Goal: Check status: Check status

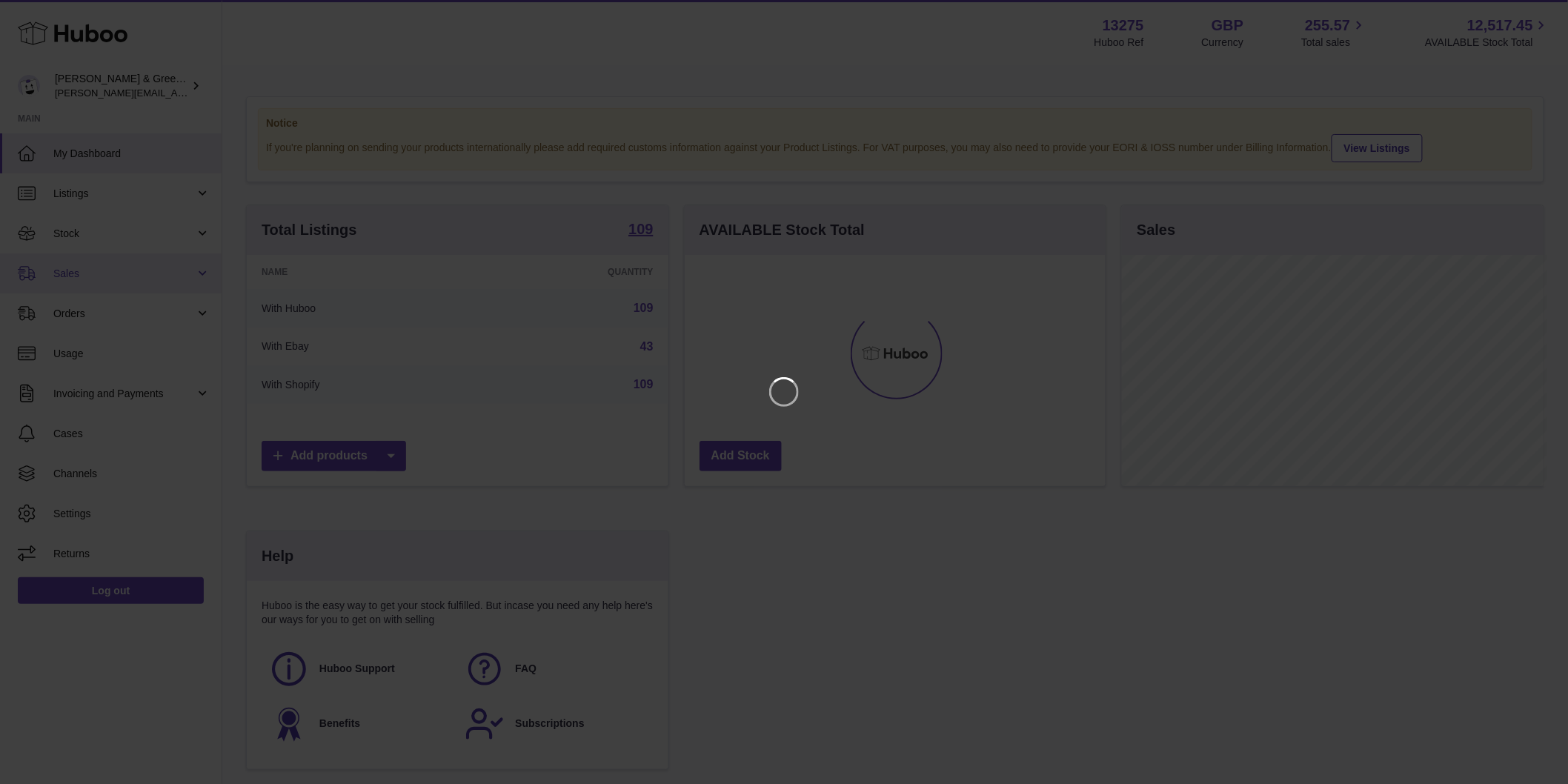
scroll to position [231, 426]
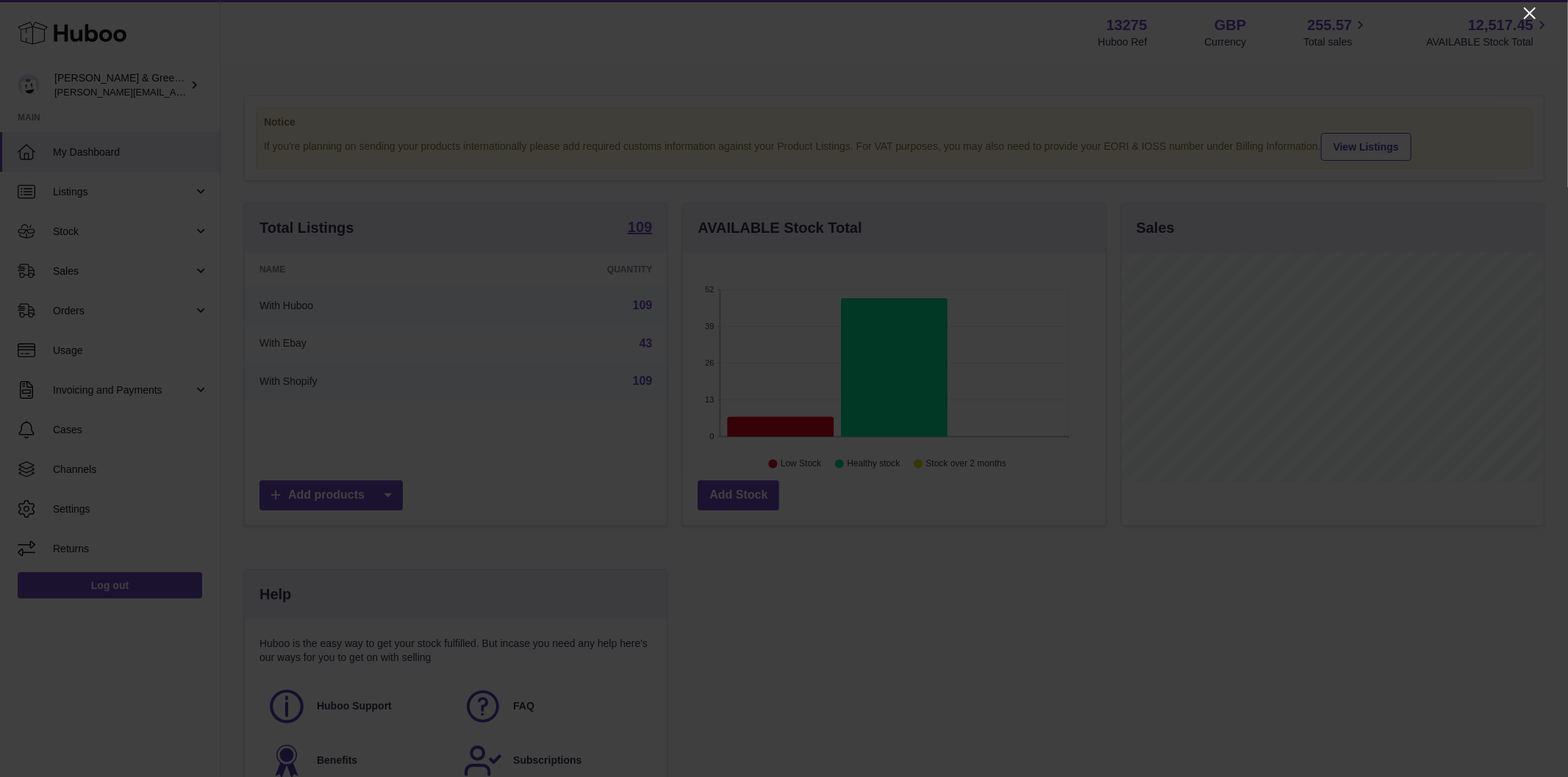
click at [1524, 13] on icon "Close" at bounding box center [1529, 13] width 18 height 18
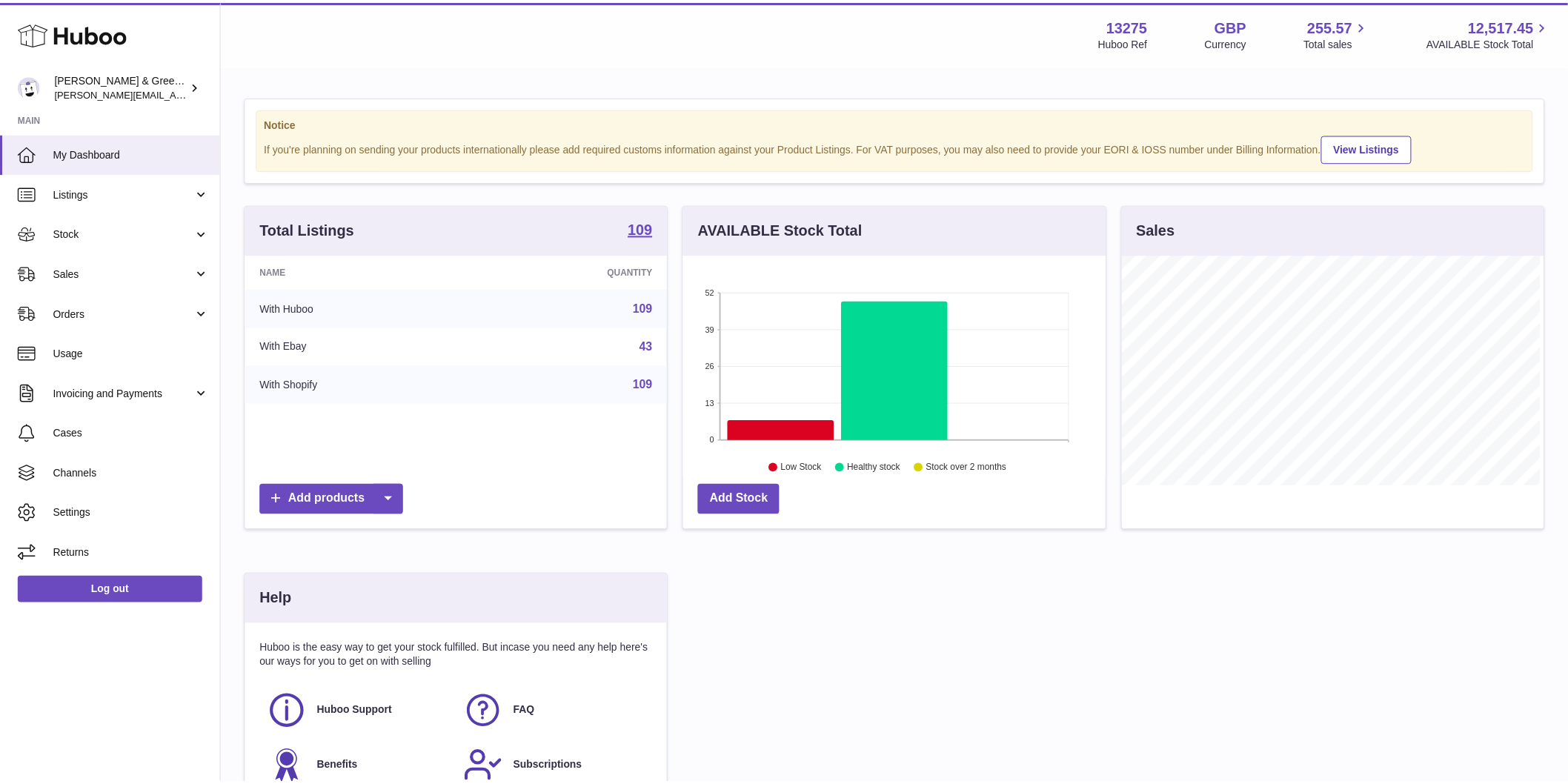
scroll to position [741177, 740588]
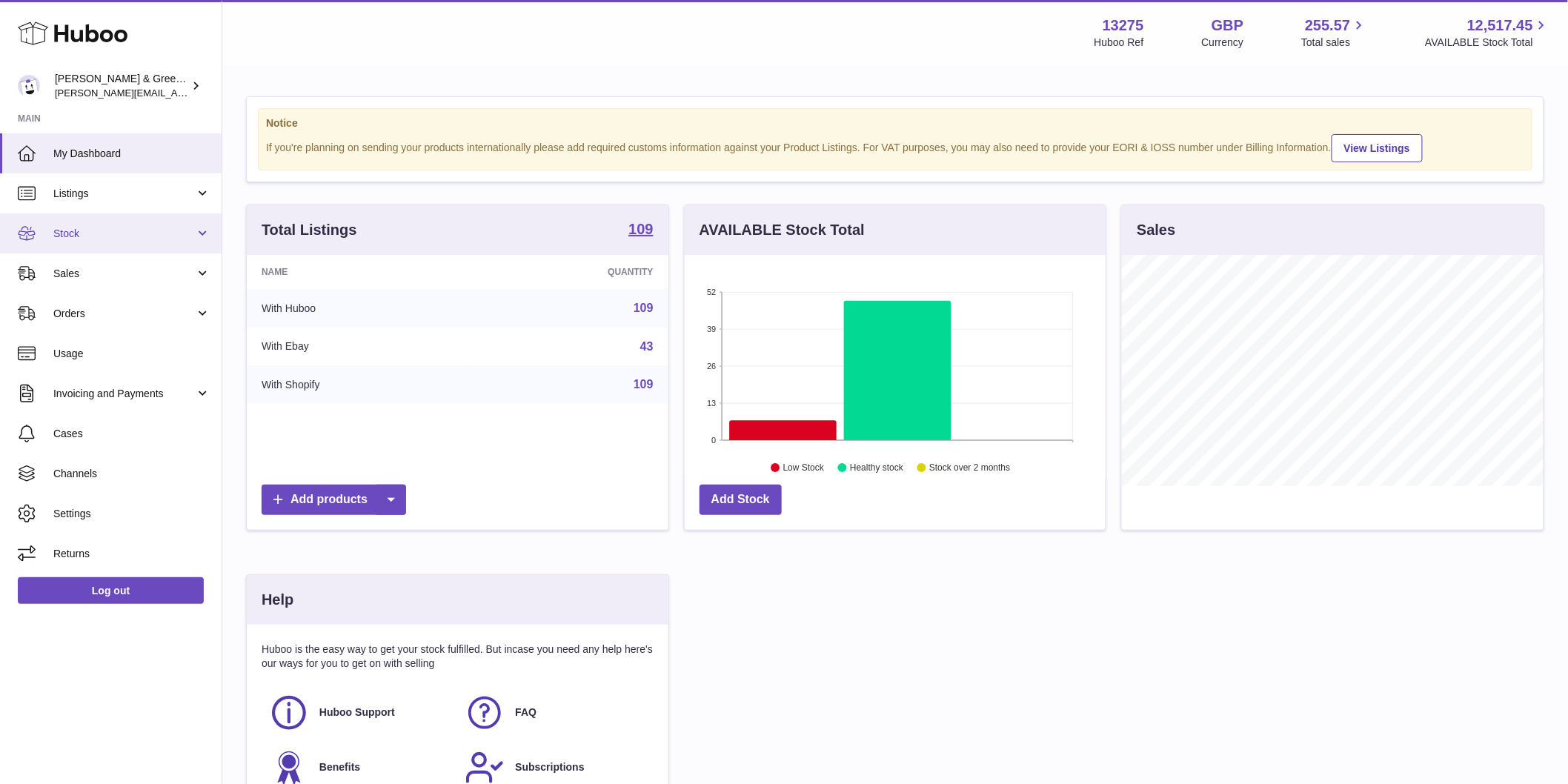
click at [129, 230] on span "Stock" at bounding box center [124, 234] width 141 height 14
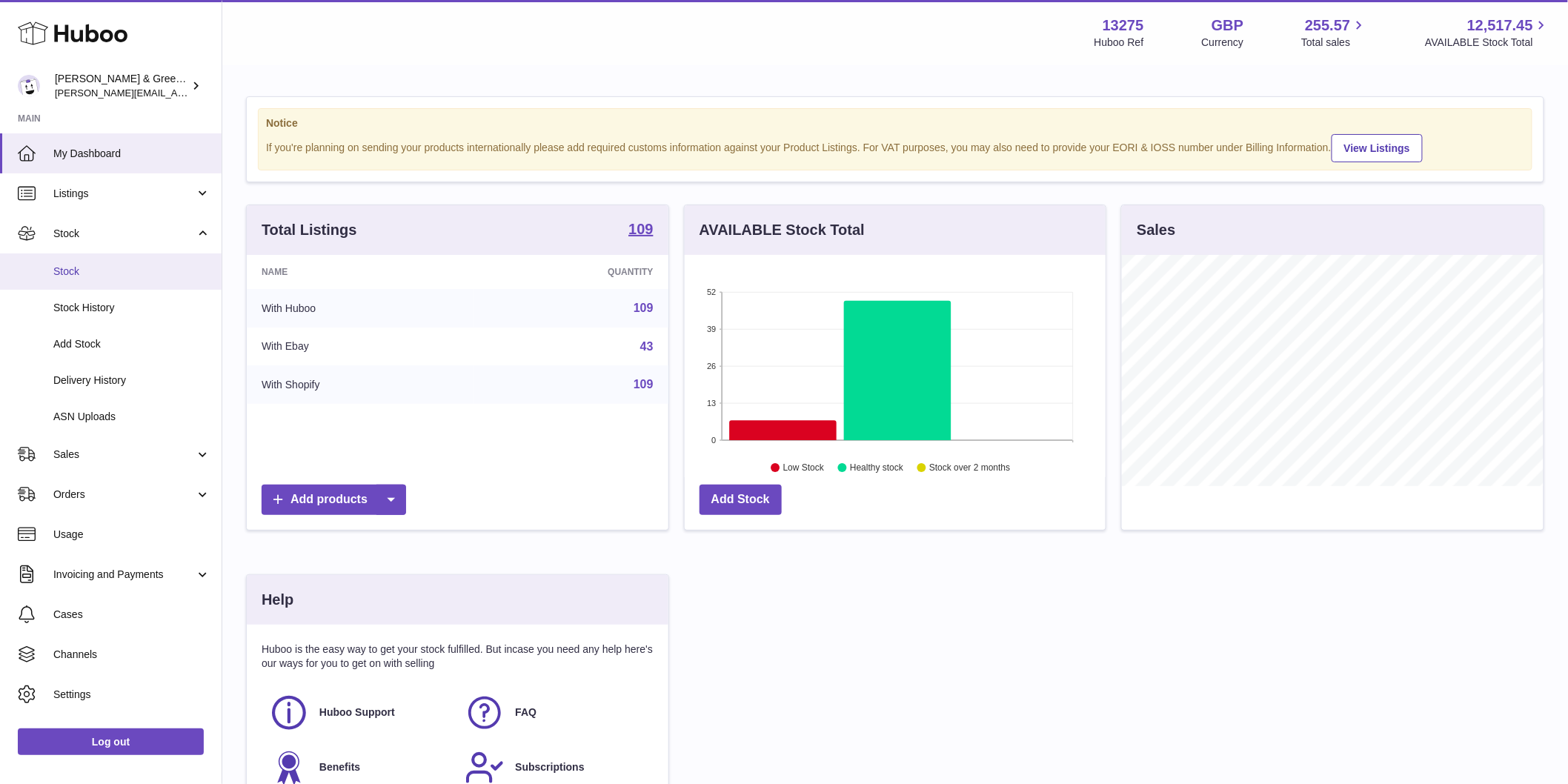
click at [138, 283] on link "Stock" at bounding box center [111, 271] width 222 height 36
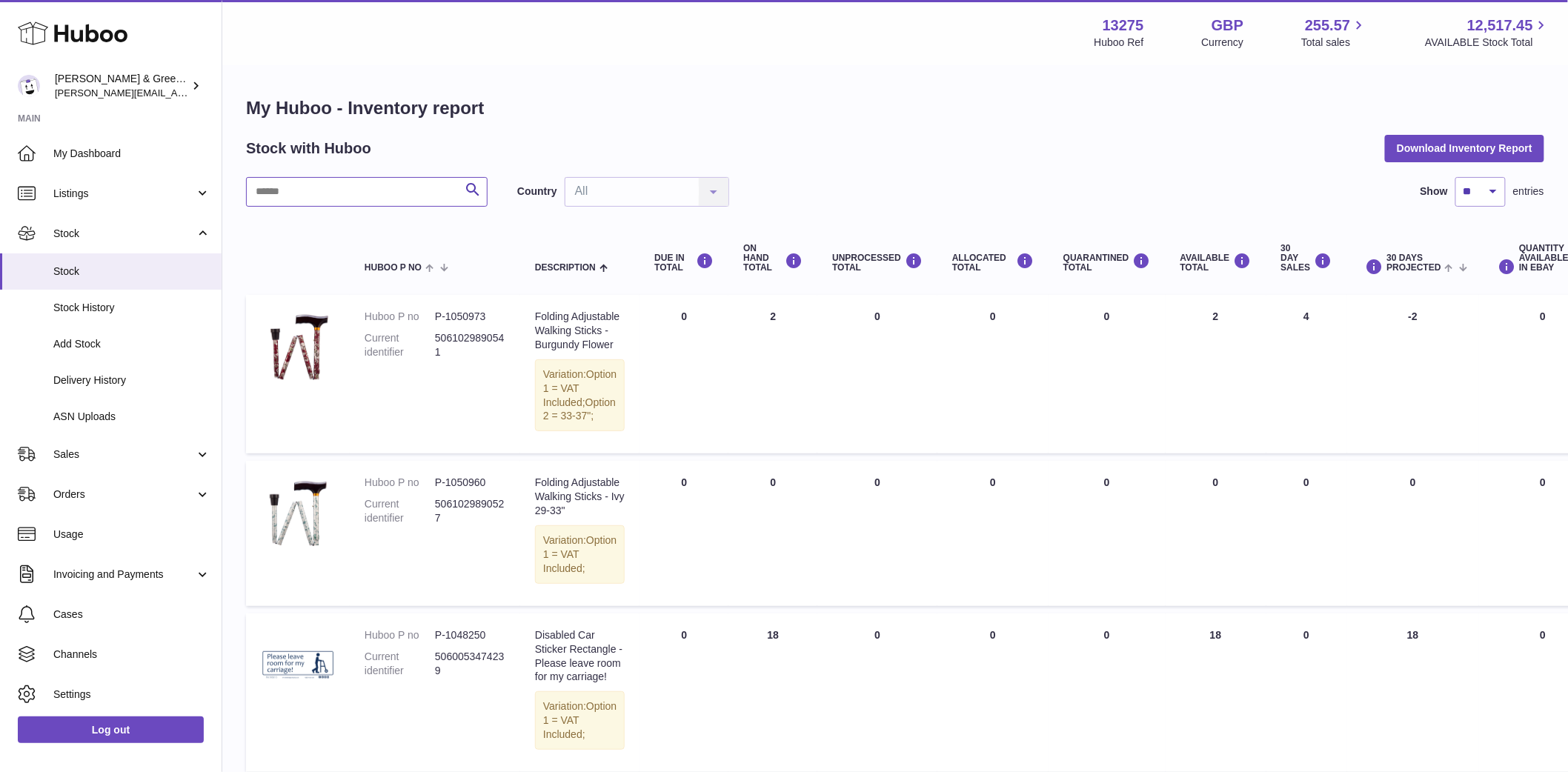
click at [343, 190] on input "text" at bounding box center [366, 191] width 241 height 30
type input "*"
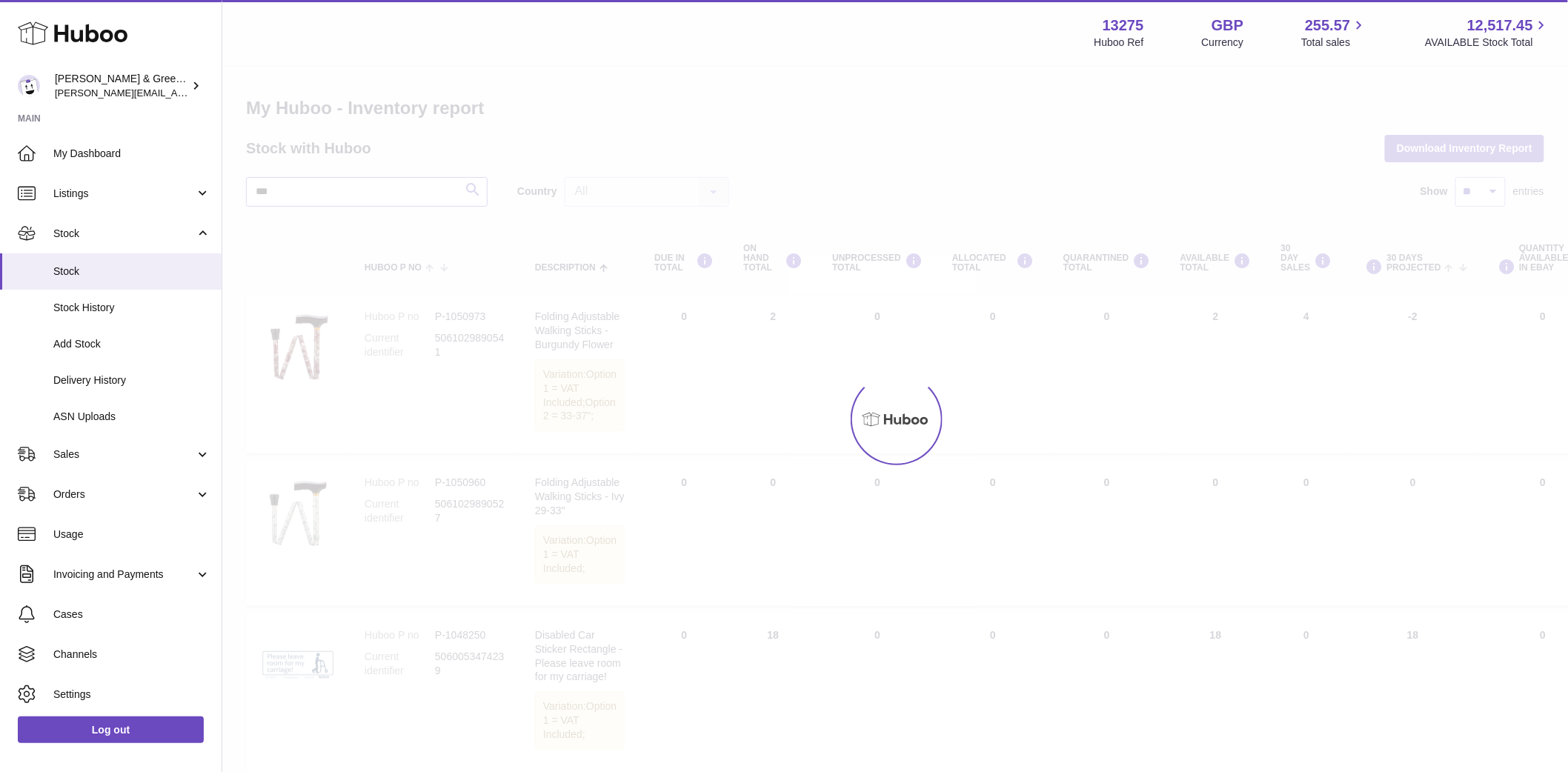
type input "***"
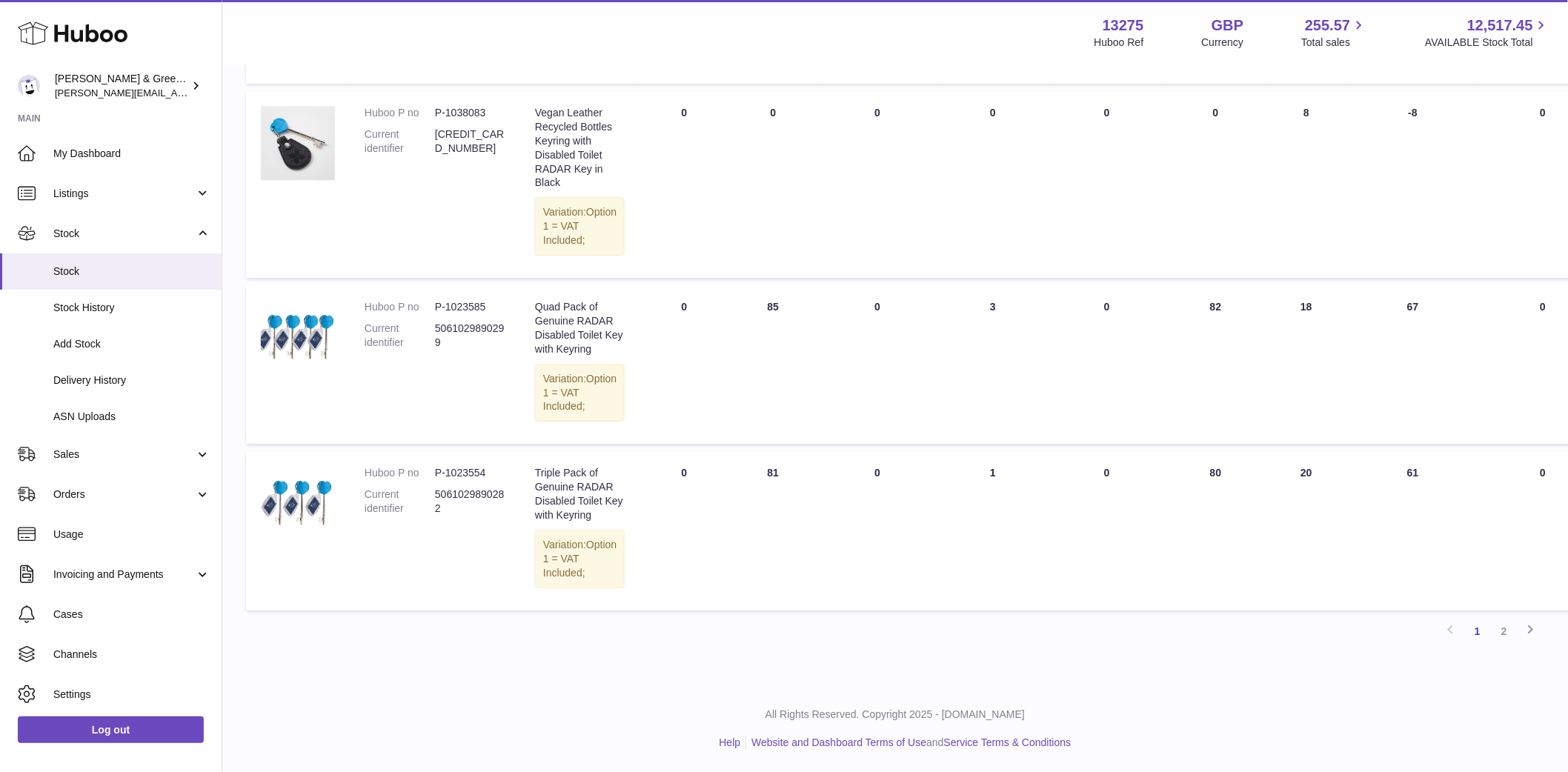
scroll to position [1858, 0]
click at [1503, 631] on link "2" at bounding box center [1505, 631] width 27 height 27
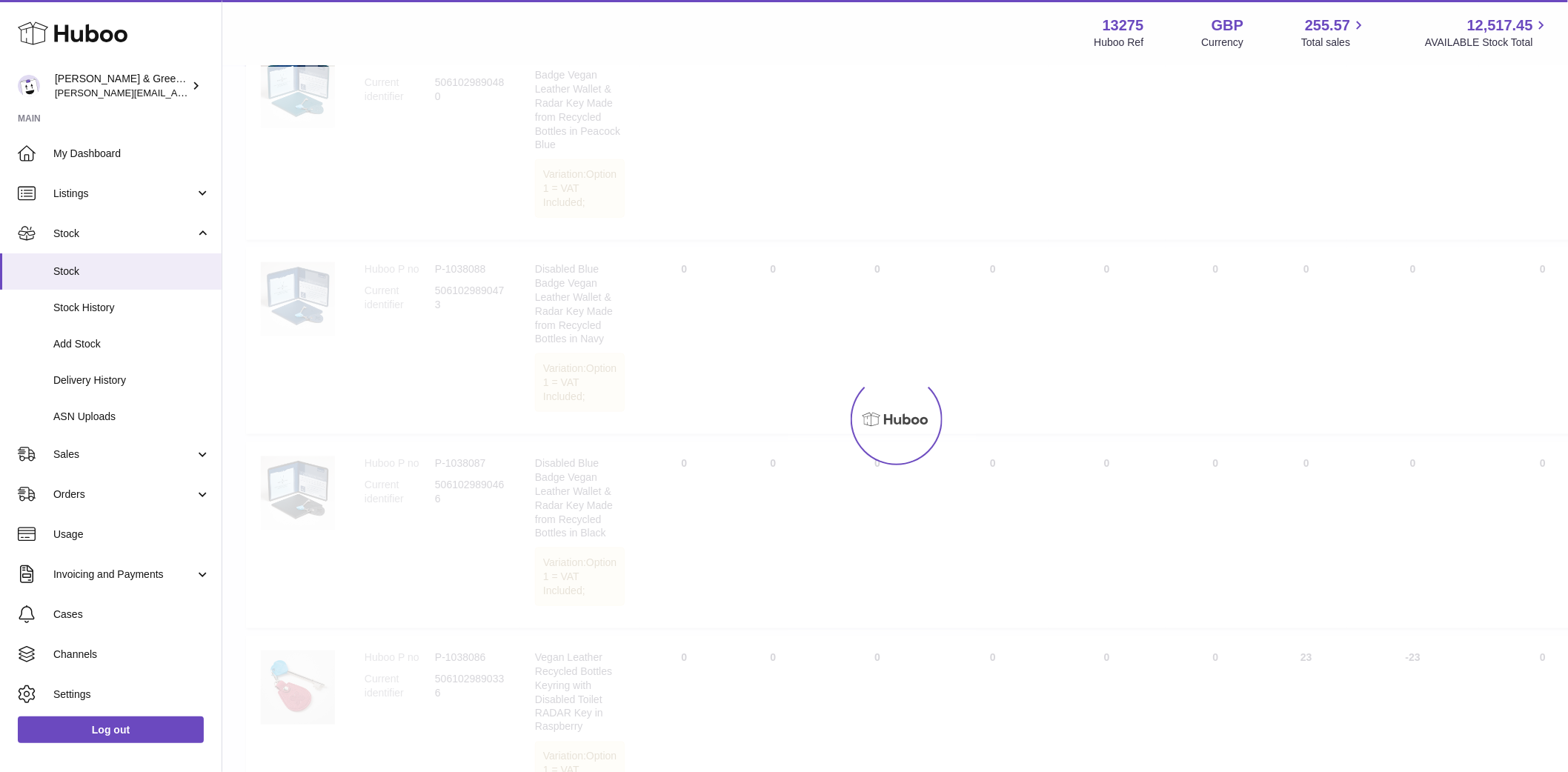
scroll to position [67, 0]
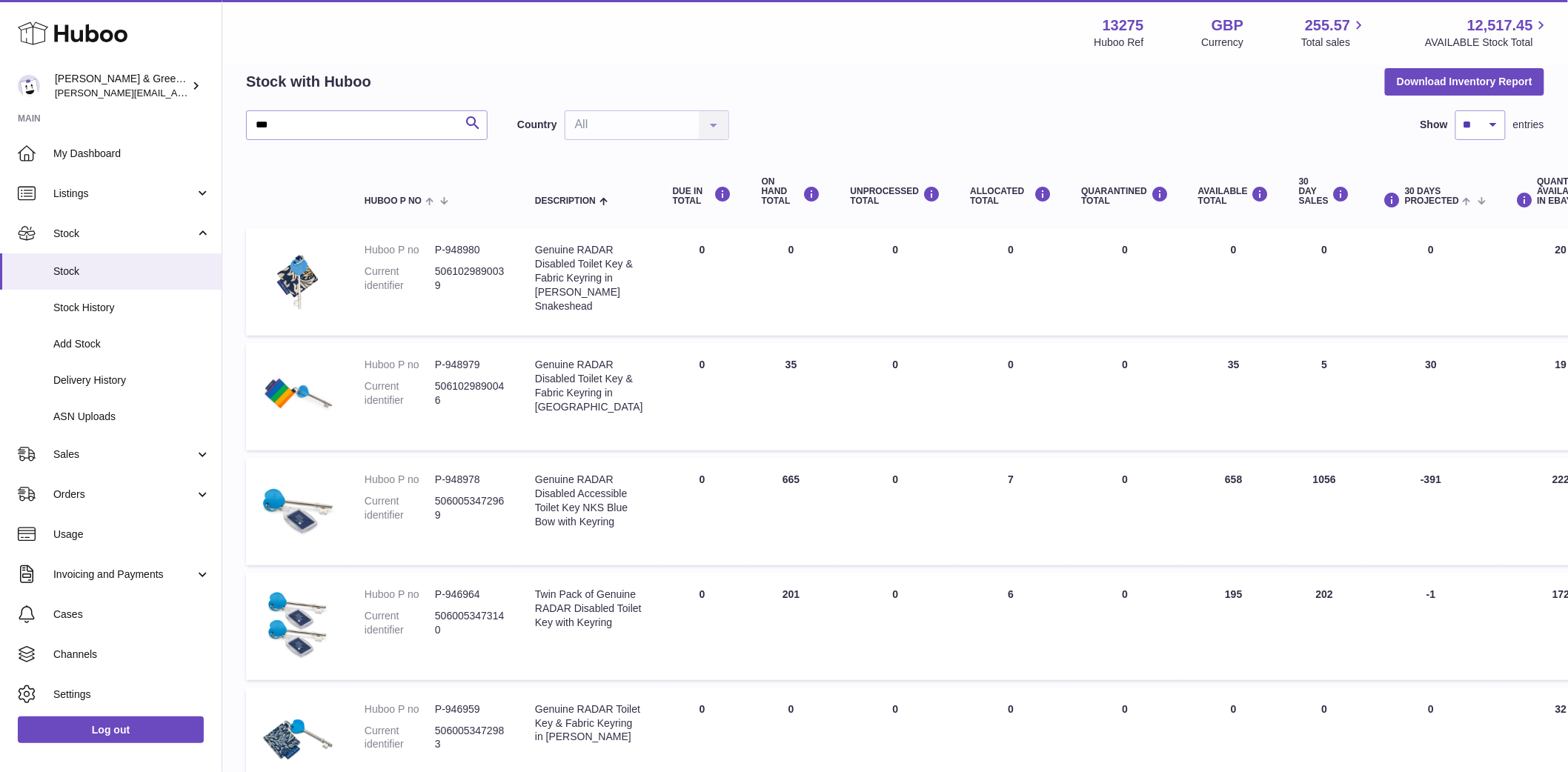
drag, startPoint x: 767, startPoint y: 507, endPoint x: 744, endPoint y: 504, distance: 23.2
click at [747, 504] on td "ON HAND Total 665" at bounding box center [791, 511] width 89 height 108
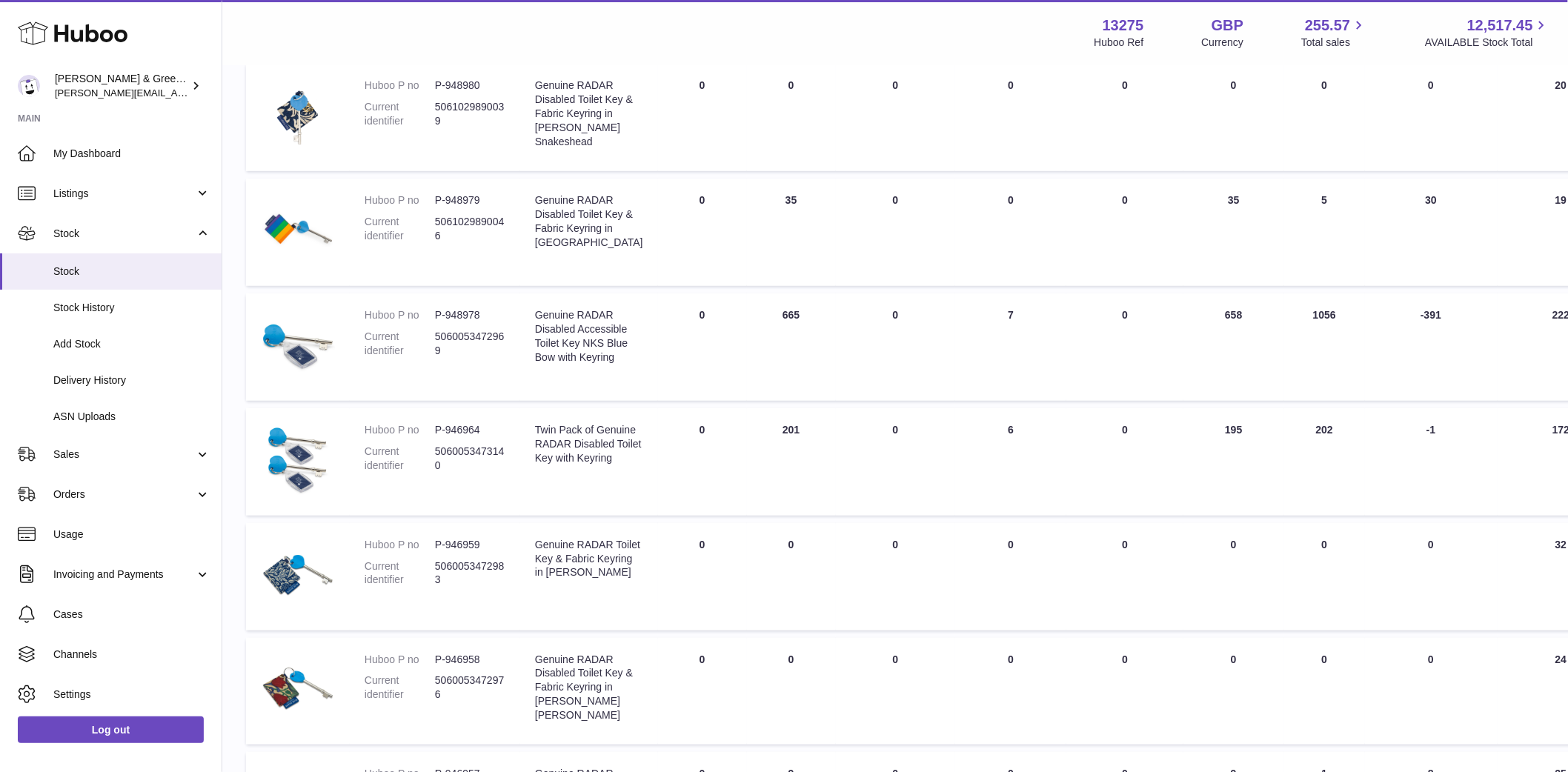
scroll to position [0, 0]
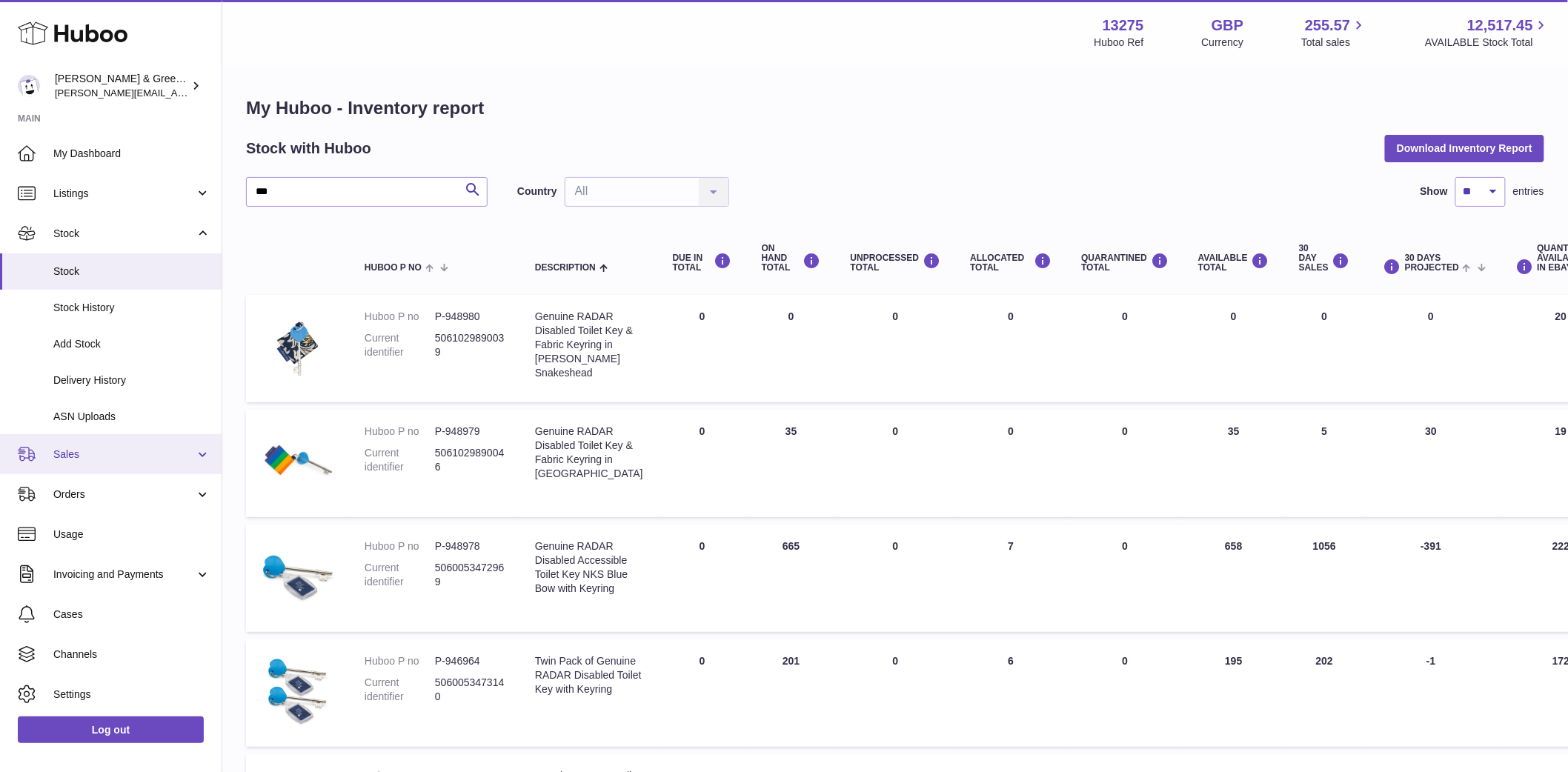
click at [122, 464] on link "Sales" at bounding box center [111, 454] width 222 height 40
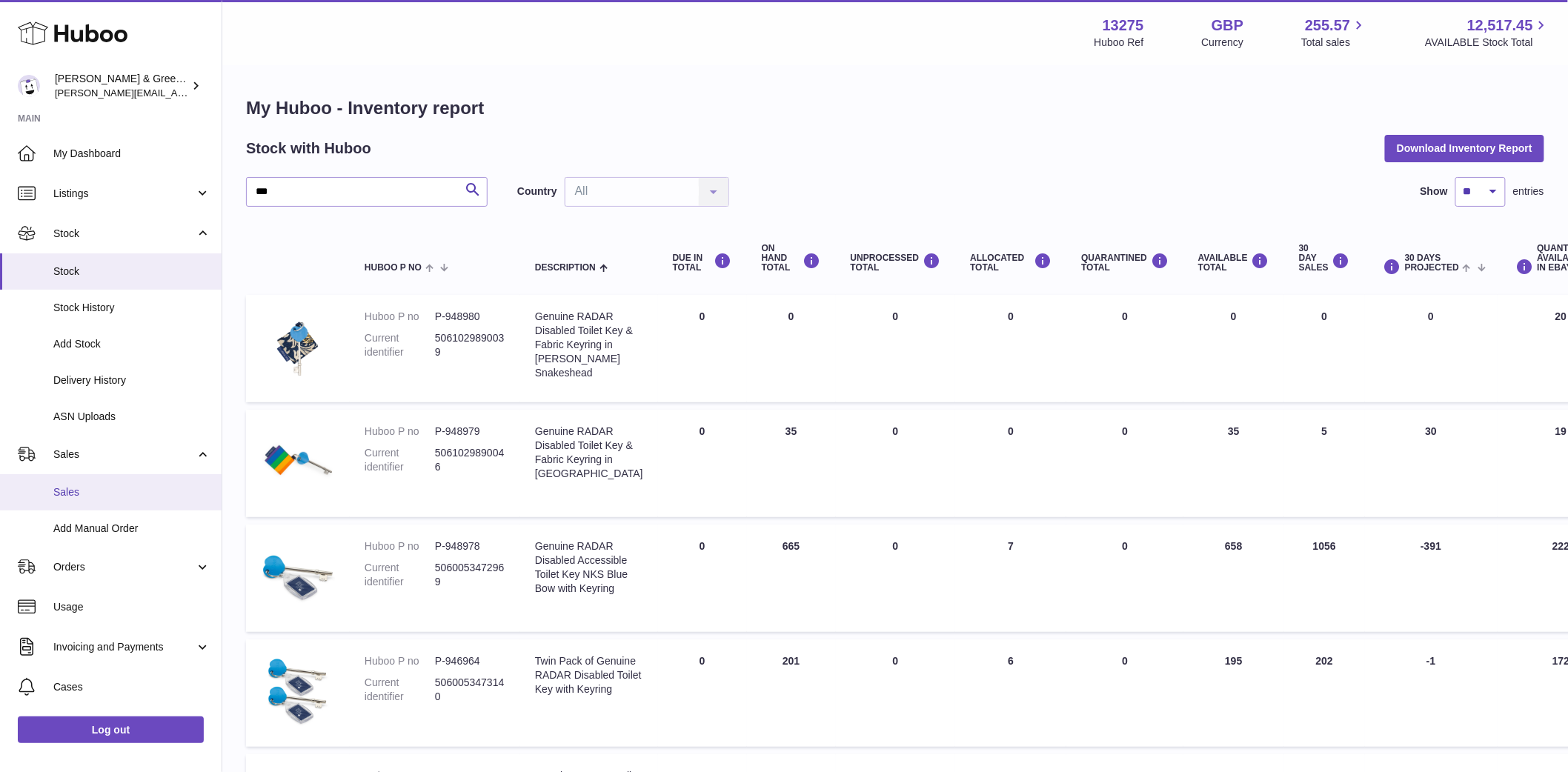
click at [113, 480] on link "Sales" at bounding box center [111, 492] width 222 height 36
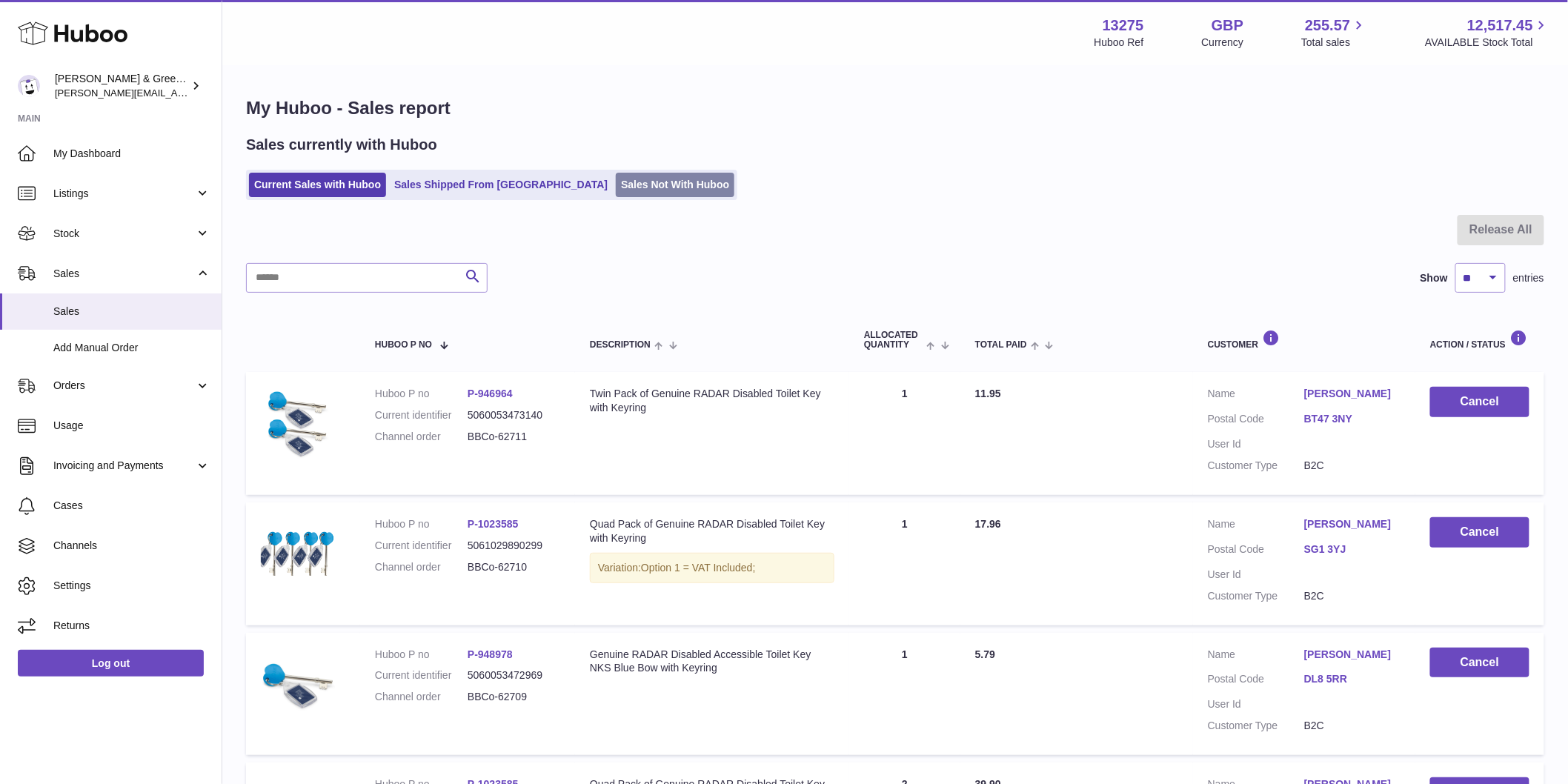
click at [616, 190] on link "Sales Not With Huboo" at bounding box center [675, 185] width 118 height 25
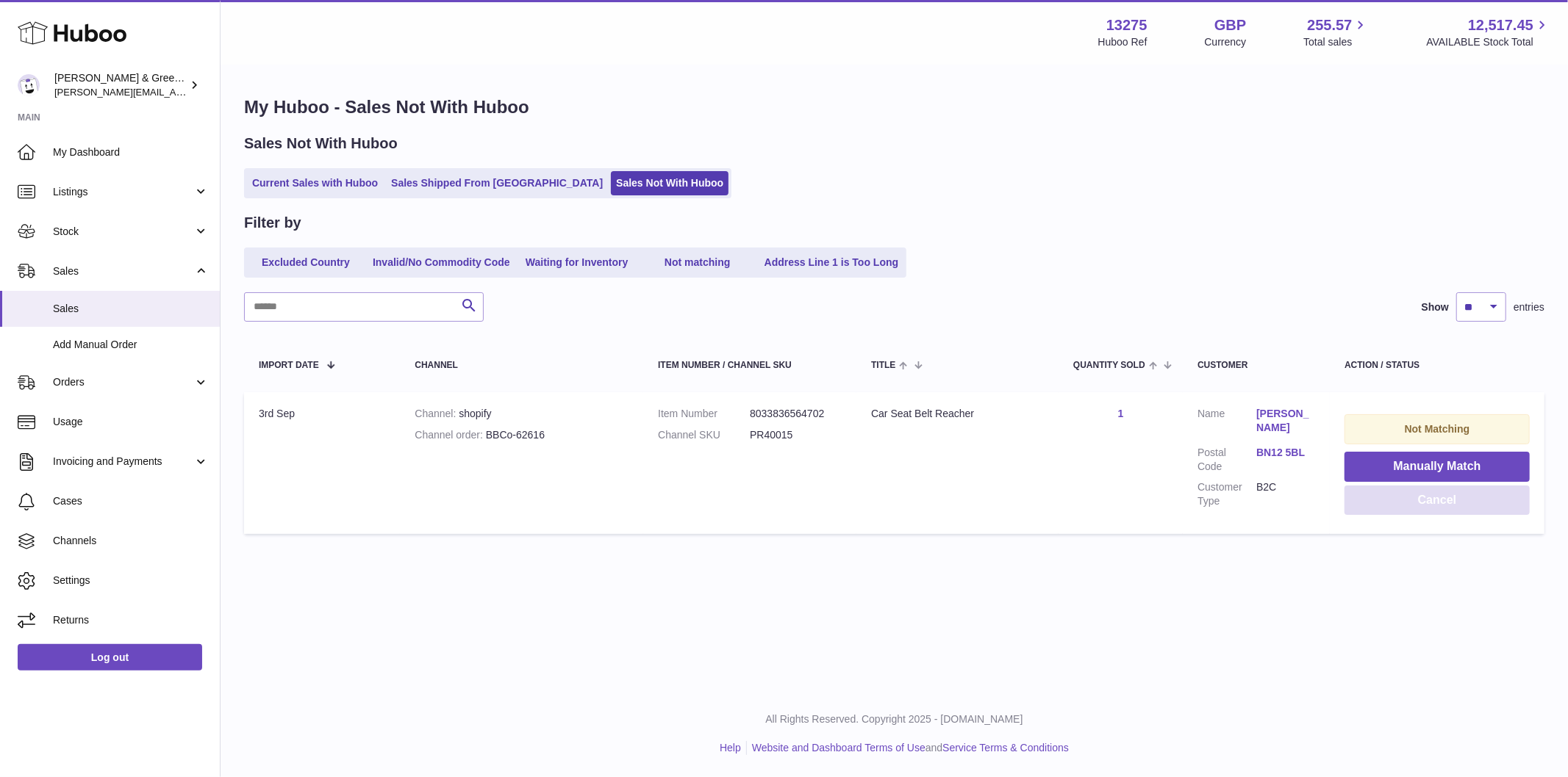
click at [1354, 493] on button "Cancel" at bounding box center [1437, 501] width 186 height 30
